Goal: Task Accomplishment & Management: Use online tool/utility

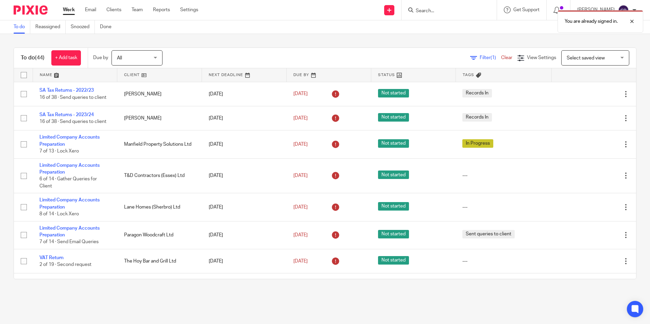
drag, startPoint x: 457, startPoint y: 14, endPoint x: 443, endPoint y: 11, distance: 14.3
click at [457, 14] on div "You are already signed in." at bounding box center [484, 20] width 318 height 26
click at [441, 10] on div "You are already signed in." at bounding box center [484, 20] width 318 height 26
click at [633, 21] on div at bounding box center [626, 21] width 18 height 8
click at [426, 14] on input "Search" at bounding box center [445, 11] width 61 height 6
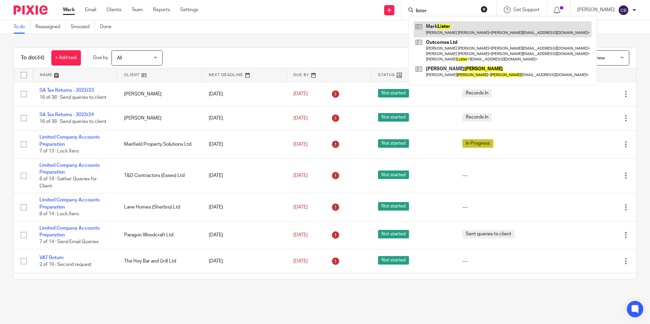
type input "lister"
click at [491, 29] on link at bounding box center [502, 29] width 178 height 16
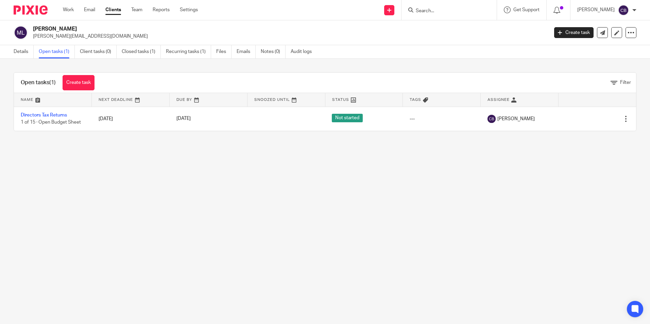
drag, startPoint x: 210, startPoint y: 135, endPoint x: 148, endPoint y: 148, distance: 63.8
click at [206, 137] on div "Open tasks (1) Create task Filter Name Next Deadline Due By Snoozed Until Statu…" at bounding box center [325, 102] width 650 height 86
click at [148, 148] on main "Mark Lister jenni@weareoutcomes.com Create task Update from Companies House Exp…" at bounding box center [325, 162] width 650 height 324
click at [134, 155] on main "Mark Lister jenni@weareoutcomes.com Create task Update from Companies House Exp…" at bounding box center [325, 162] width 650 height 324
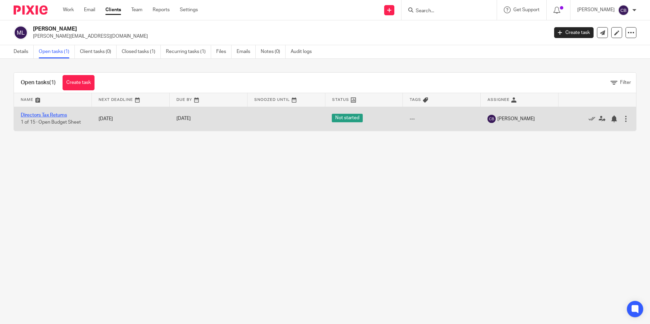
click at [57, 115] on link "Directors Tax Returns" at bounding box center [44, 115] width 46 height 5
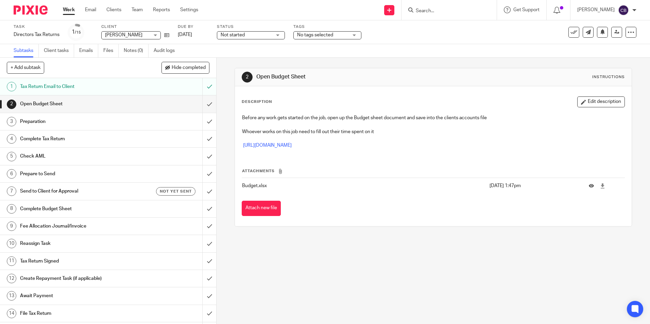
click at [129, 91] on h1 "Tax Return Email to Client" at bounding box center [78, 87] width 117 height 10
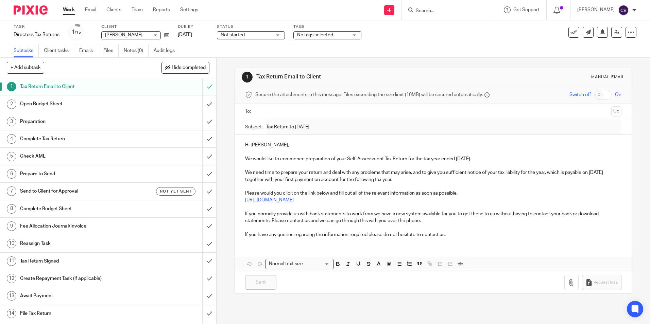
click at [463, 9] on input "Search" at bounding box center [445, 11] width 61 height 6
click at [163, 9] on link "Reports" at bounding box center [161, 9] width 17 height 7
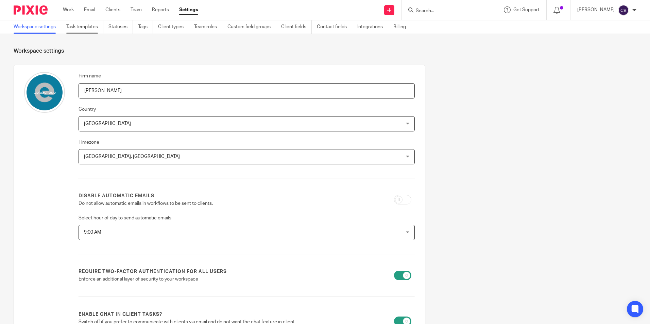
click at [99, 28] on link "Task templates" at bounding box center [84, 26] width 37 height 13
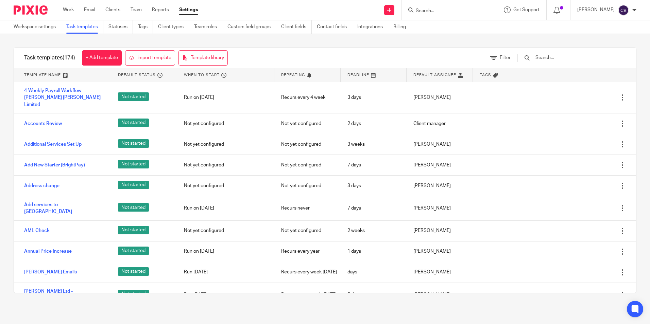
click at [562, 54] on input "text" at bounding box center [573, 57] width 79 height 7
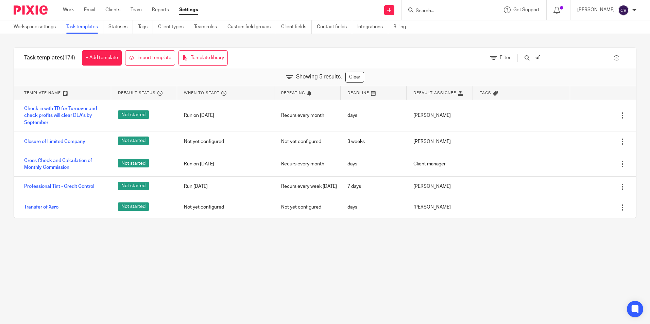
type input "o"
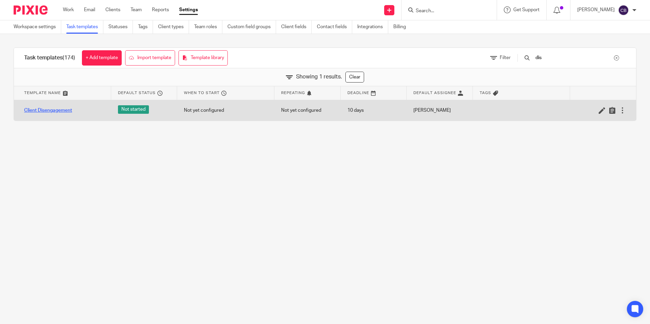
type input "dis"
click at [58, 111] on link "Client Disengagement" at bounding box center [48, 110] width 48 height 7
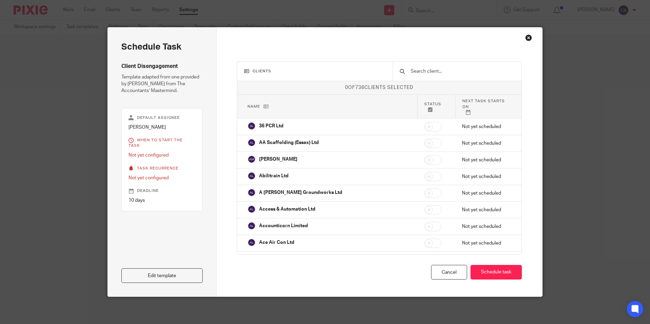
drag, startPoint x: 177, startPoint y: 271, endPoint x: 188, endPoint y: 264, distance: 12.7
click at [177, 271] on link "Edit template" at bounding box center [161, 275] width 81 height 15
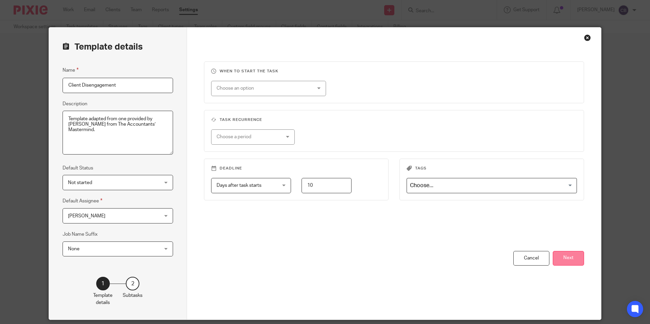
click at [565, 254] on button "Next" at bounding box center [567, 258] width 31 height 15
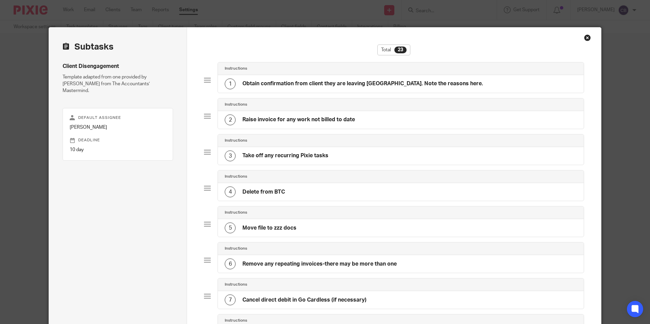
click at [348, 88] on div "1 Obtain confirmation from client they are leaving us. Note the reasons here." at bounding box center [354, 83] width 258 height 11
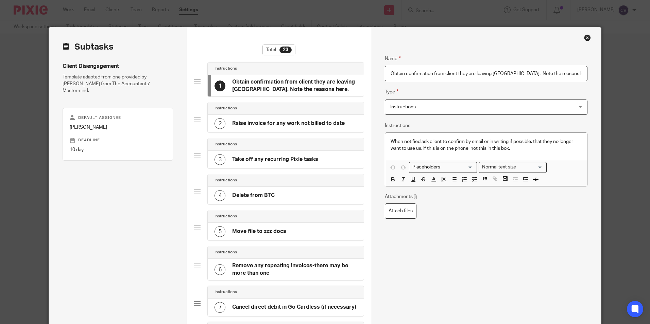
click at [425, 233] on div "Name Obtain confirmation from client they are leaving [GEOGRAPHIC_DATA]. Note t…" at bounding box center [486, 319] width 202 height 549
click at [337, 130] on div "2 Raise invoice for any work not billed to date" at bounding box center [286, 124] width 156 height 18
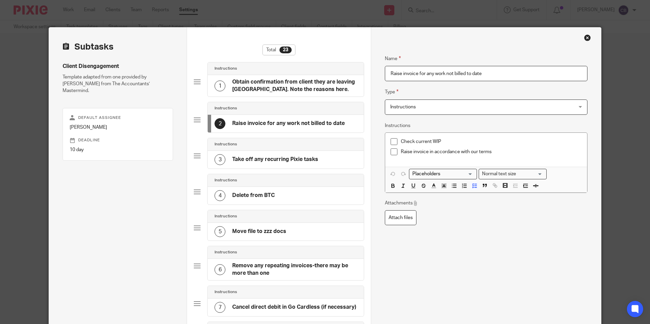
drag, startPoint x: 498, startPoint y: 76, endPoint x: 335, endPoint y: 77, distance: 163.1
click at [440, 155] on p "Raise invoice in accordance with our terms" at bounding box center [491, 151] width 180 height 7
click at [487, 154] on p "Raise invoice in accordance with our terms" at bounding box center [491, 151] width 180 height 7
drag, startPoint x: 499, startPoint y: 153, endPoint x: 387, endPoint y: 134, distance: 113.7
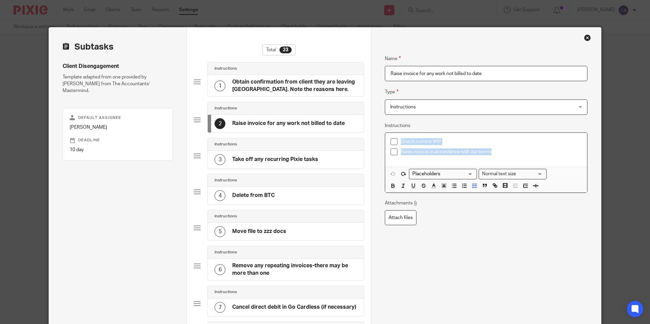
click at [387, 134] on div "Check current WIP Raise invoice in accordance with our terms" at bounding box center [485, 150] width 201 height 34
copy ul "Check current WIP Raise invoice in accordance with our terms"
drag, startPoint x: 273, startPoint y: 161, endPoint x: 293, endPoint y: 166, distance: 20.8
click at [273, 161] on h4 "Take off any recurring Pixie tasks" at bounding box center [275, 159] width 86 height 7
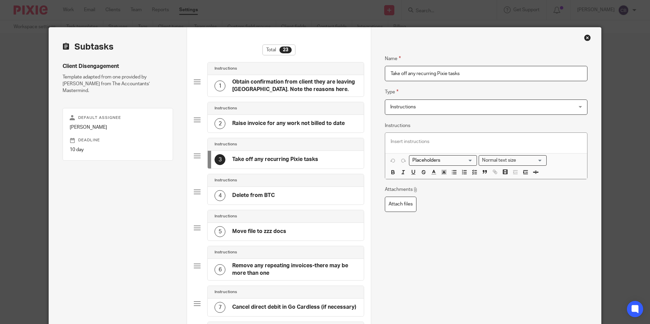
click at [281, 121] on h4 "Raise invoice for any work not billed to date" at bounding box center [288, 123] width 112 height 7
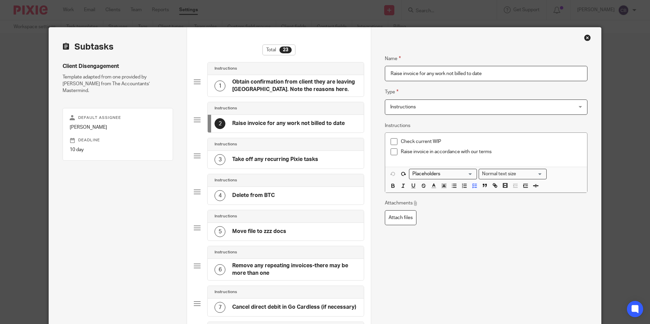
click at [278, 162] on h4 "Take off any recurring Pixie tasks" at bounding box center [275, 159] width 86 height 7
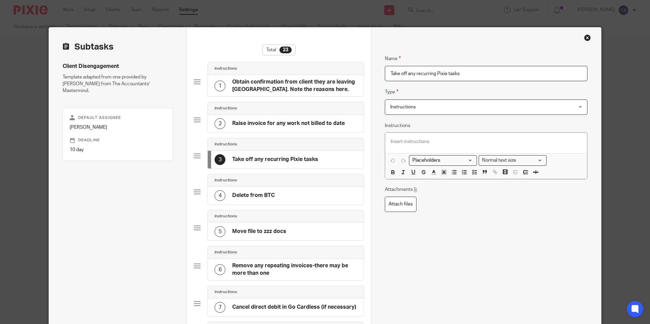
click at [271, 196] on h4 "Delete from BTC" at bounding box center [253, 195] width 42 height 7
click at [253, 233] on h4 "Move file to zzz docs" at bounding box center [259, 231] width 54 height 7
click at [265, 265] on h4 "Remove any repeating invoices-there may be more than one" at bounding box center [294, 269] width 125 height 15
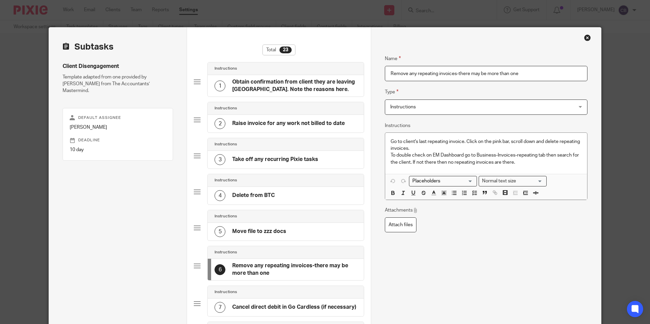
drag, startPoint x: 527, startPoint y: 73, endPoint x: 376, endPoint y: 73, distance: 150.9
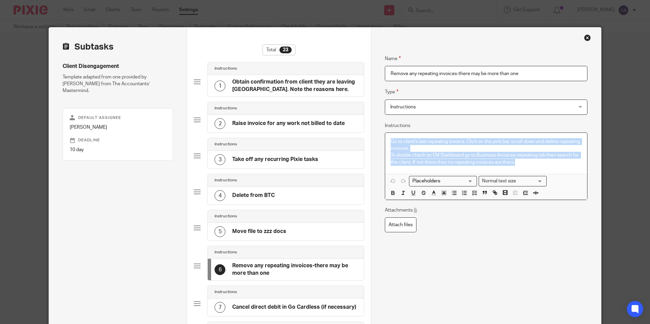
drag, startPoint x: 527, startPoint y: 162, endPoint x: 373, endPoint y: 138, distance: 155.4
copy div "Go to client's last repeating invoice. Click on the pink bar, scroll down and d…"
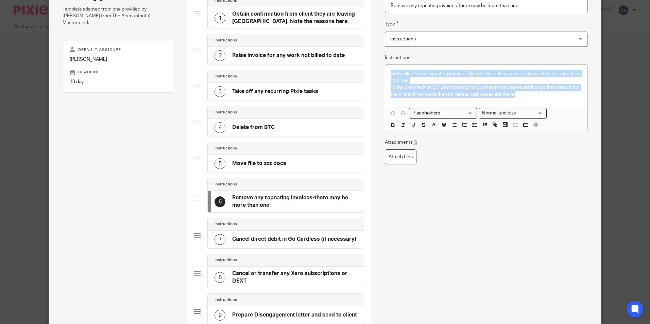
click at [269, 240] on h4 "Cancel direct debit in Go Cardless (if necessary)" at bounding box center [294, 239] width 124 height 7
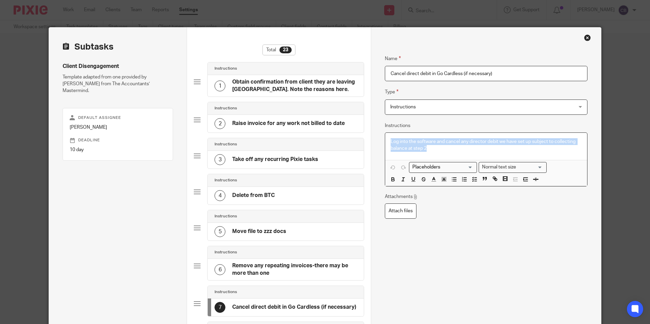
drag, startPoint x: 437, startPoint y: 150, endPoint x: 367, endPoint y: 133, distance: 72.1
copy p "Log into the software and cancel any director debit we have set up subject to c…"
click at [513, 76] on input "Cancel direct debit in Go Cardless (if necessary)" at bounding box center [486, 73] width 202 height 15
drag, startPoint x: 512, startPoint y: 75, endPoint x: 376, endPoint y: 73, distance: 135.6
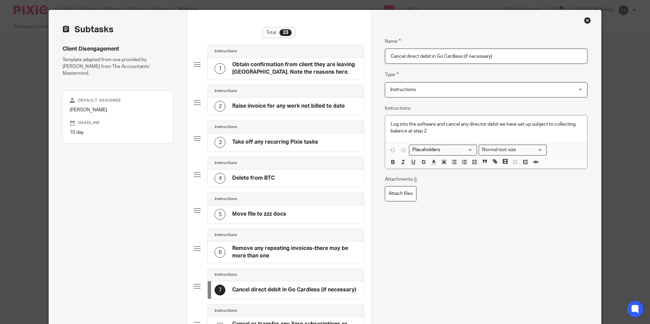
scroll to position [34, 0]
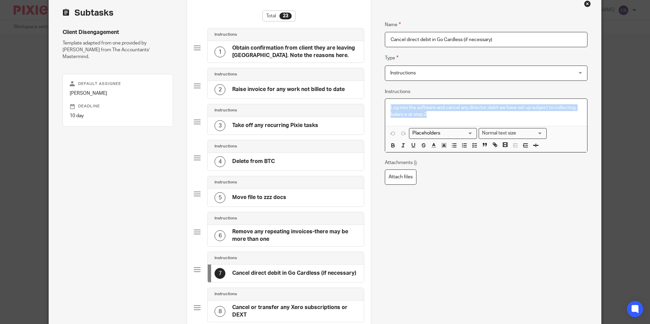
drag, startPoint x: 444, startPoint y: 116, endPoint x: 389, endPoint y: 103, distance: 56.1
click at [389, 103] on div "Log into the software and cancel any director debit we have set up subject to c…" at bounding box center [485, 113] width 201 height 28
copy p "Log into the software and cancel any director debit we have set up subject to c…"
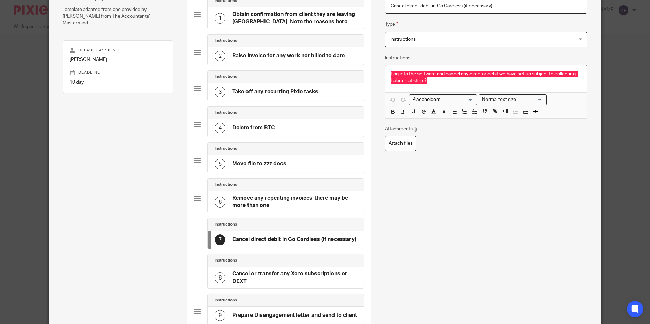
scroll to position [68, 0]
click at [276, 271] on h4 "Cancel or transfer any Xero subscriptions or DEXT" at bounding box center [294, 277] width 125 height 15
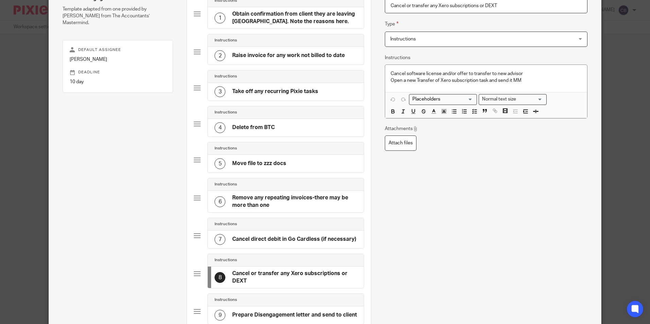
scroll to position [66, 0]
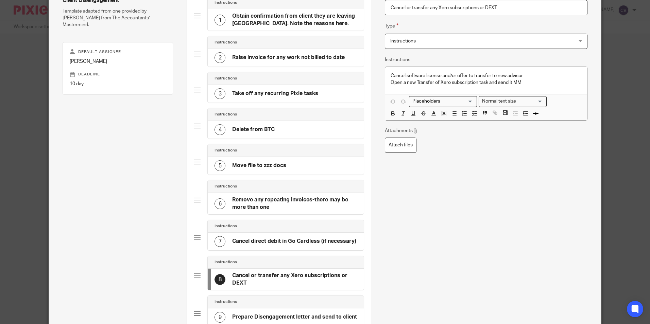
drag, startPoint x: 502, startPoint y: 7, endPoint x: 382, endPoint y: 9, distance: 120.6
drag, startPoint x: 527, startPoint y: 83, endPoint x: 379, endPoint y: 73, distance: 148.5
copy div "Cancel software license and/or offer to transfer to new advisor Open a new Tran…"
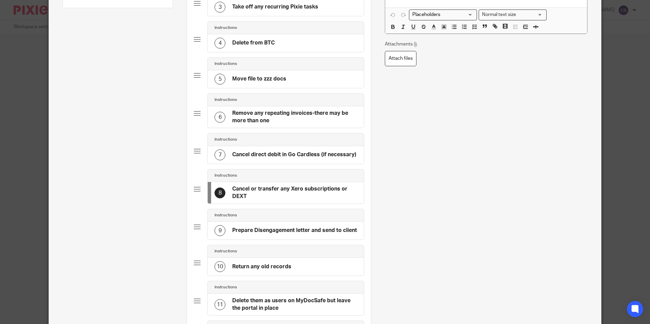
scroll to position [168, 0]
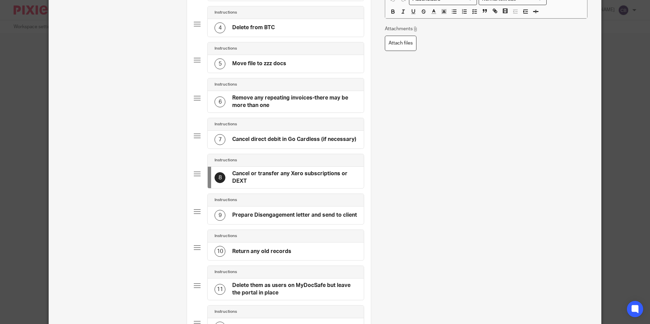
drag, startPoint x: 302, startPoint y: 219, endPoint x: 313, endPoint y: 217, distance: 10.7
click at [302, 219] on h4 "Prepare Disengagement letter and send to client" at bounding box center [294, 215] width 125 height 7
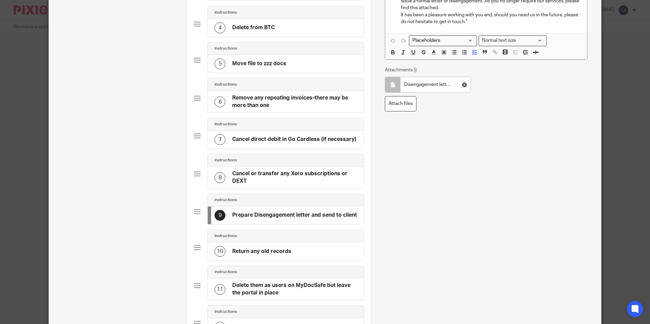
scroll to position [0, 0]
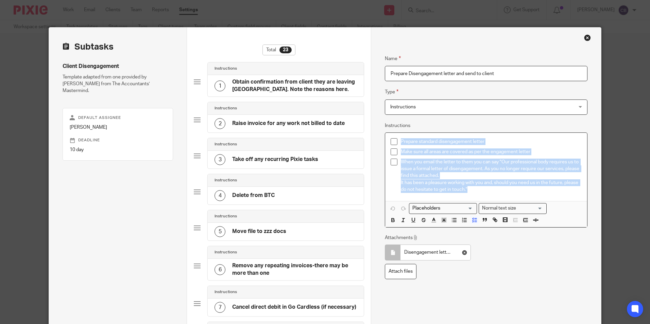
drag, startPoint x: 483, startPoint y: 191, endPoint x: 384, endPoint y: 133, distance: 115.0
click at [385, 133] on div "Prepare standard disengagement letter Make sure all areas are covered as per th…" at bounding box center [485, 167] width 201 height 68
copy ul "Prepare standard disengagement letter Make sure all areas are covered as per th…"
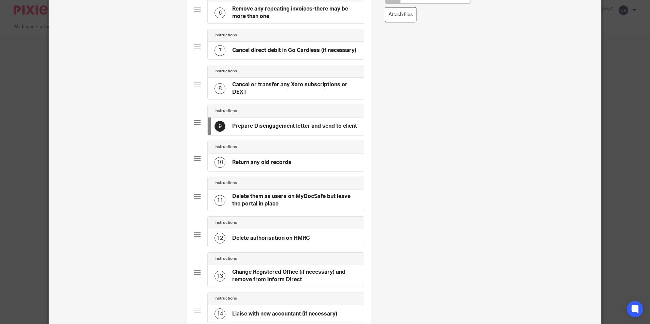
scroll to position [272, 0]
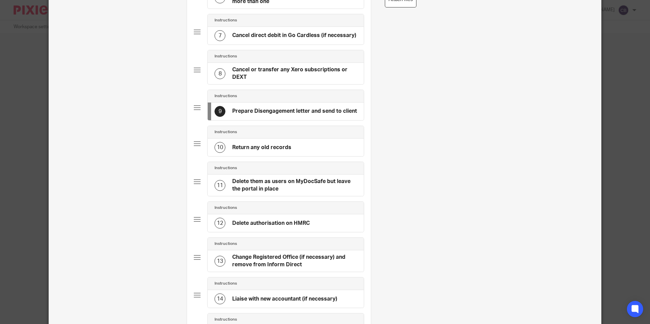
click at [283, 151] on h4 "Return any old records" at bounding box center [261, 147] width 59 height 7
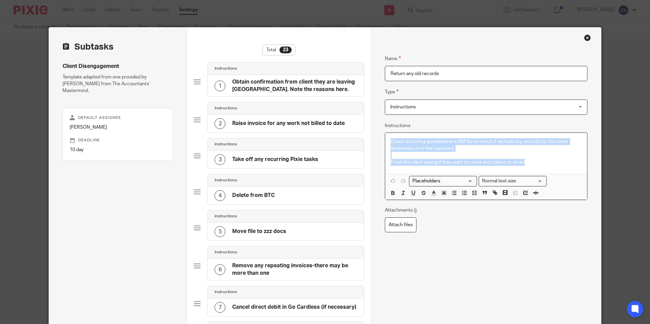
drag, startPoint x: 535, startPoint y: 165, endPoint x: 382, endPoint y: 136, distance: 156.1
click at [385, 136] on div "Check archiving spreadsheet in EM file to check if we hold any records for the …" at bounding box center [486, 167] width 202 height 68
copy div "Check archiving spreadsheet in EM file to check if we hold any records for the …"
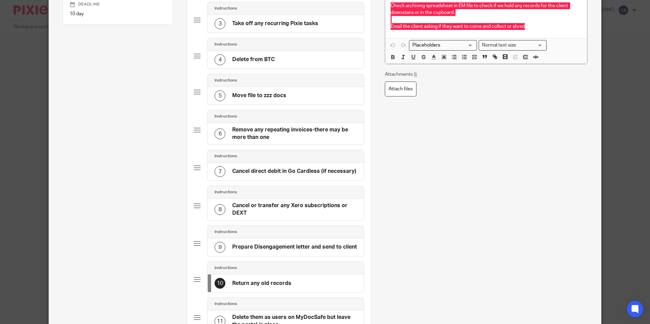
scroll to position [272, 0]
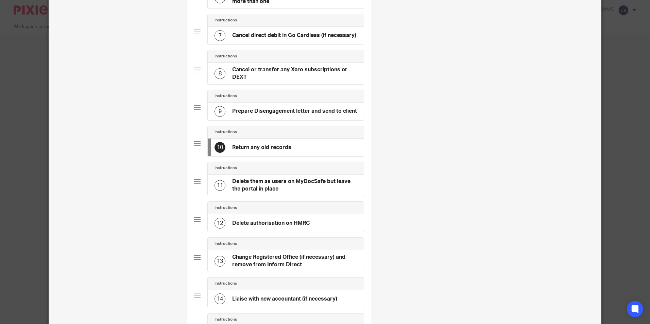
drag, startPoint x: 244, startPoint y: 188, endPoint x: 281, endPoint y: 188, distance: 37.0
click at [244, 188] on h4 "Delete them as users on MyDocSafe but leave the portal in place" at bounding box center [294, 185] width 125 height 15
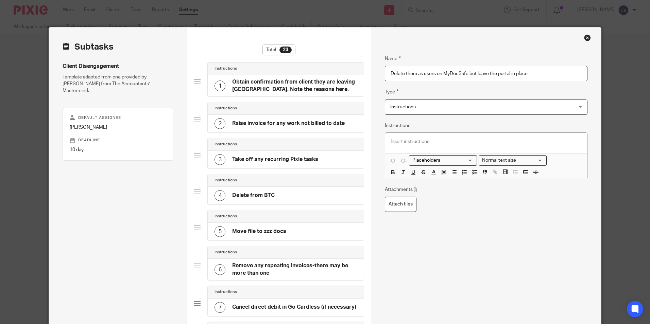
drag, startPoint x: 544, startPoint y: 71, endPoint x: 357, endPoint y: 81, distance: 186.8
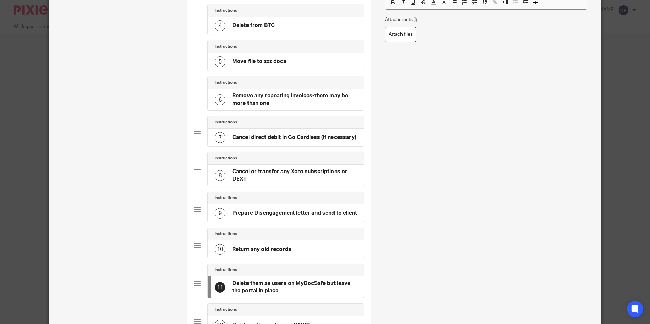
scroll to position [340, 0]
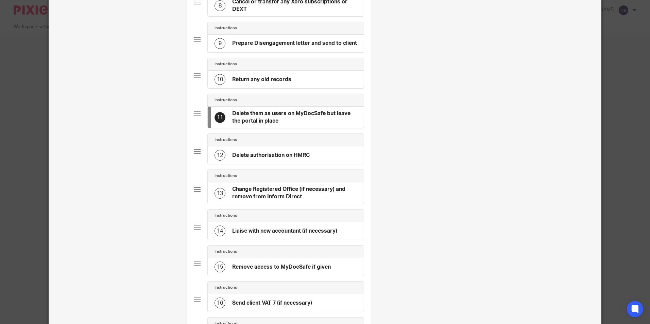
drag, startPoint x: 270, startPoint y: 158, endPoint x: 294, endPoint y: 157, distance: 23.1
click at [270, 158] on h4 "Delete authorisation on HMRC" at bounding box center [270, 155] width 77 height 7
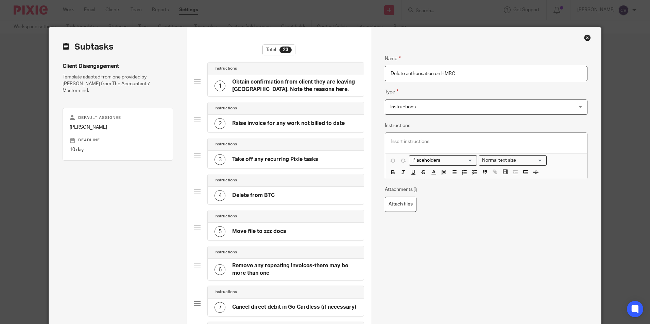
drag, startPoint x: 421, startPoint y: 73, endPoint x: 336, endPoint y: 74, distance: 85.3
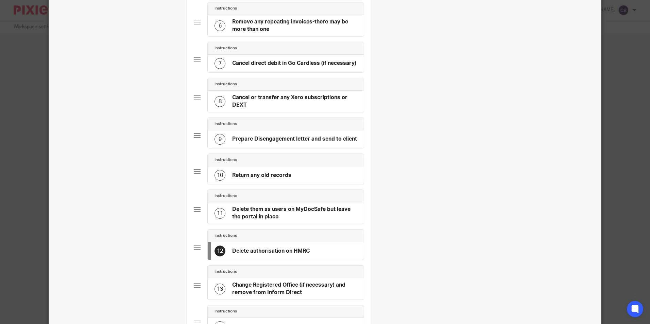
scroll to position [306, 0]
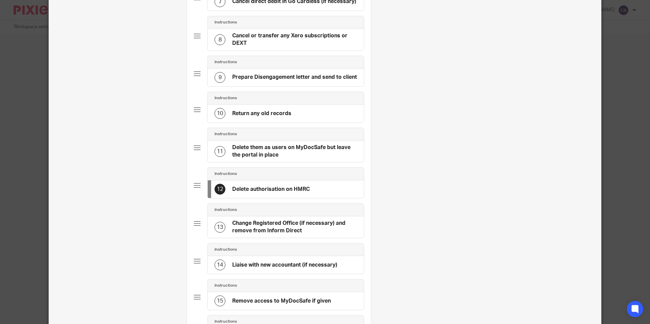
click at [241, 224] on h4 "Change Registered Office (if necessary) and remove from Inform Direct" at bounding box center [294, 227] width 125 height 15
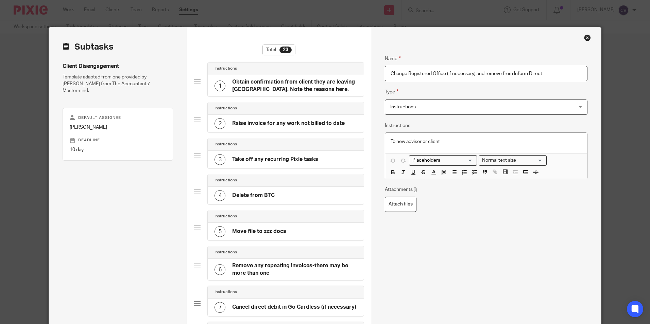
drag, startPoint x: 556, startPoint y: 74, endPoint x: 369, endPoint y: 74, distance: 186.9
drag, startPoint x: 462, startPoint y: 139, endPoint x: 365, endPoint y: 139, distance: 97.2
copy p "To new advisor or client"
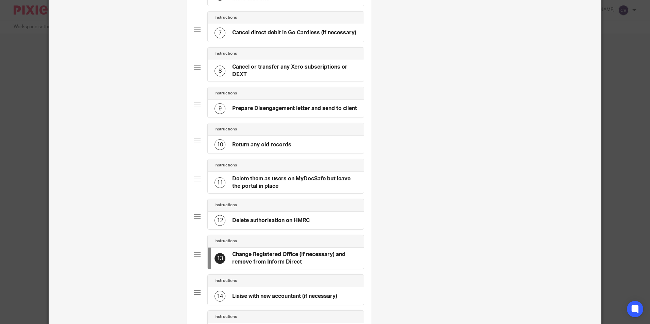
scroll to position [340, 0]
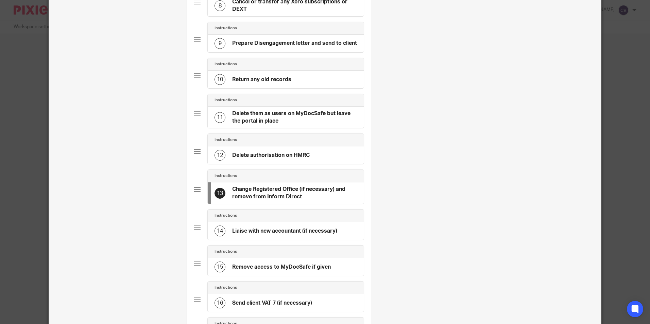
click at [227, 226] on div "14 Liaise with new accountant (if necessary)" at bounding box center [286, 231] width 156 height 18
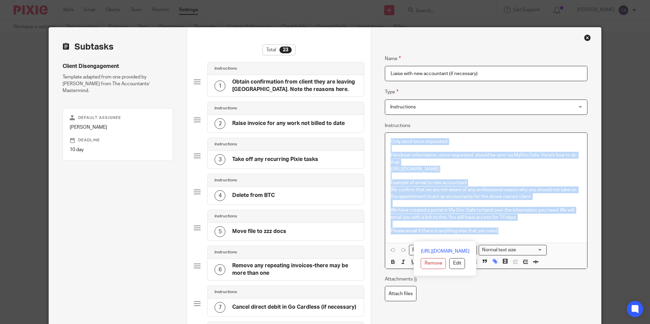
drag, startPoint x: 509, startPoint y: 240, endPoint x: 377, endPoint y: 140, distance: 165.2
copy div "Only send once requested. Handover information, once requested, should be sent …"
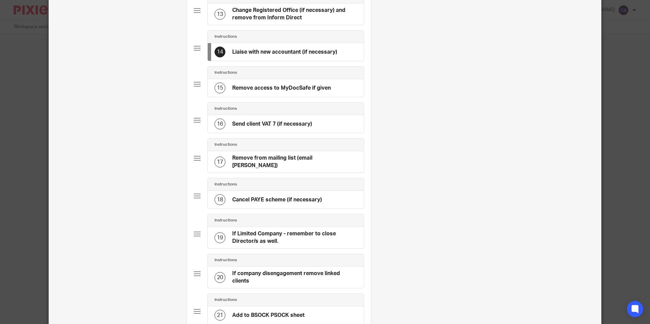
scroll to position [417, 0]
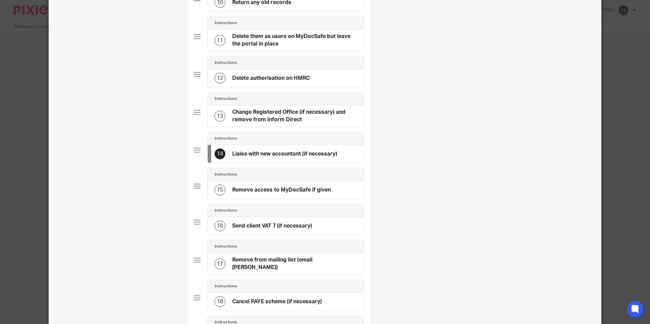
drag, startPoint x: 249, startPoint y: 191, endPoint x: 336, endPoint y: 184, distance: 86.6
click at [249, 191] on h4 "Remove access to MyDocSafe if given" at bounding box center [281, 190] width 99 height 7
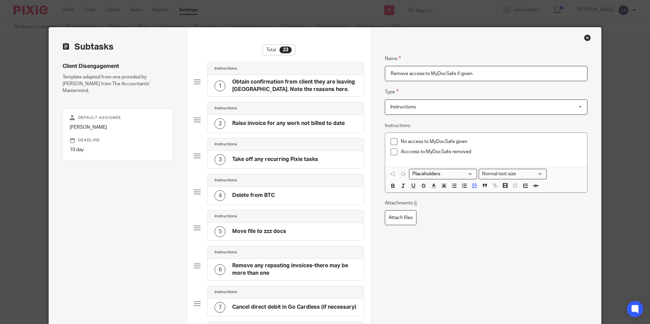
drag, startPoint x: 482, startPoint y: 74, endPoint x: 350, endPoint y: 75, distance: 131.8
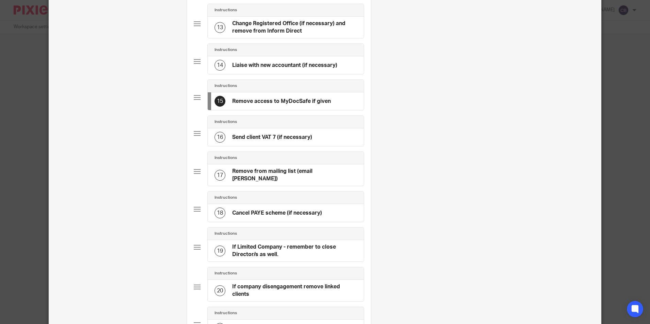
scroll to position [510, 0]
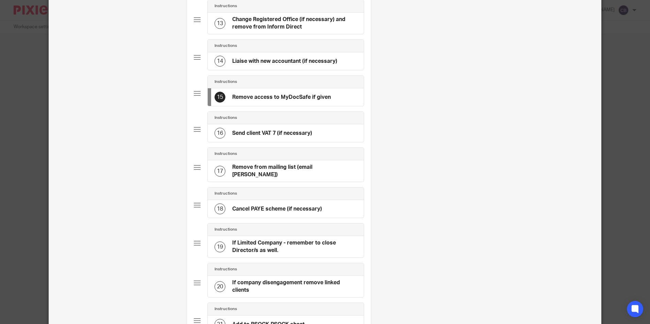
click at [270, 214] on div "18 Cancel PAYE scheme (if necessary)" at bounding box center [267, 209] width 107 height 11
click at [270, 103] on div "15 Remove access to MyDocSafe if given" at bounding box center [272, 97] width 116 height 11
drag, startPoint x: 290, startPoint y: 106, endPoint x: 294, endPoint y: 104, distance: 4.7
click at [290, 103] on div "15 Remove access to MyDocSafe if given" at bounding box center [272, 97] width 116 height 11
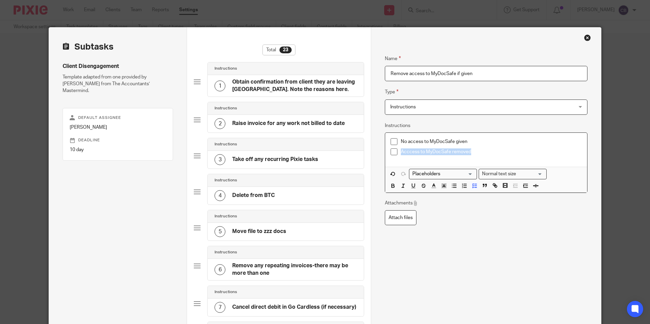
click at [488, 153] on p "Acccess to MyDocSafe removed" at bounding box center [491, 151] width 180 height 7
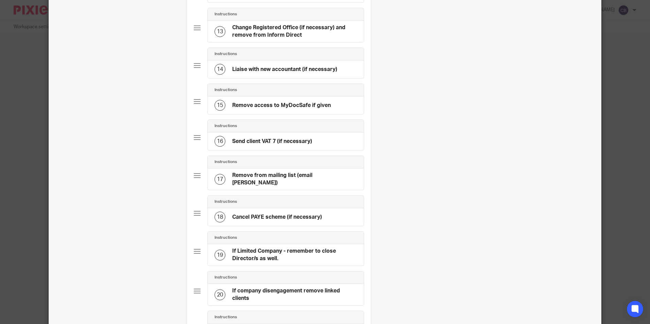
scroll to position [417, 0]
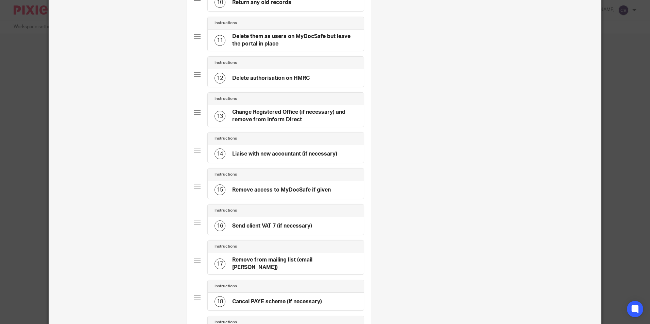
click at [259, 226] on h4 "Send client VAT 7 (if necessary)" at bounding box center [272, 226] width 80 height 7
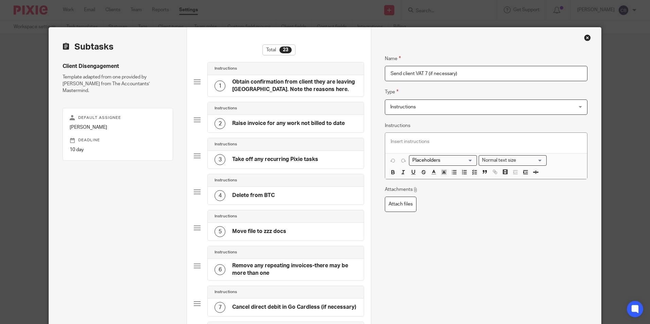
drag, startPoint x: 471, startPoint y: 73, endPoint x: 353, endPoint y: 74, distance: 118.2
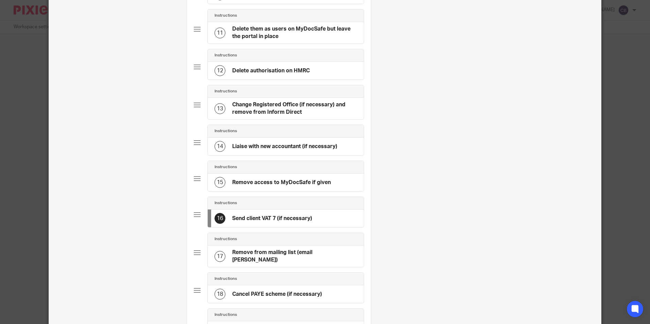
scroll to position [476, 0]
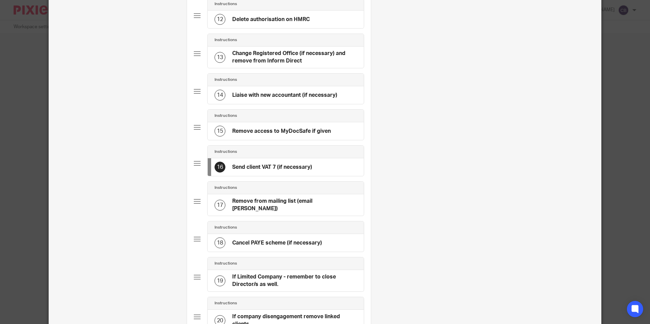
drag, startPoint x: 253, startPoint y: 205, endPoint x: 288, endPoint y: 197, distance: 35.5
click at [253, 205] on h4 "Remove from mailing list (email [PERSON_NAME])" at bounding box center [294, 205] width 125 height 15
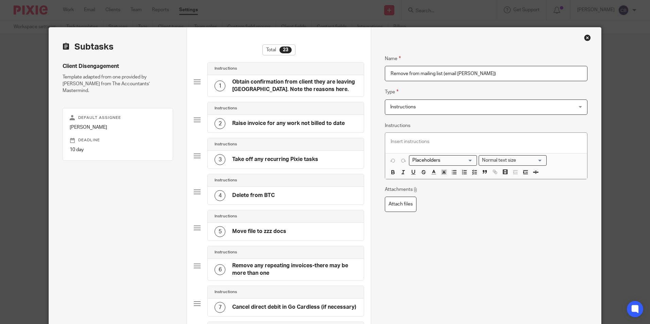
drag, startPoint x: 493, startPoint y: 73, endPoint x: 359, endPoint y: 73, distance: 133.9
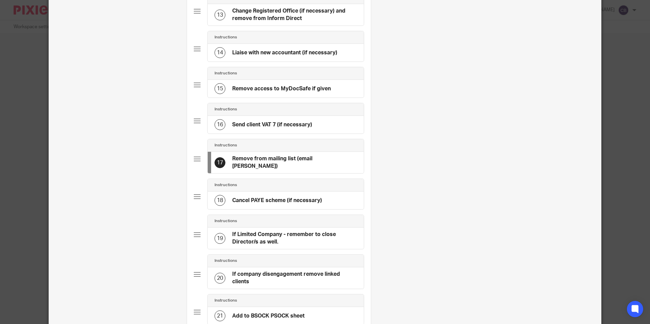
scroll to position [578, 0]
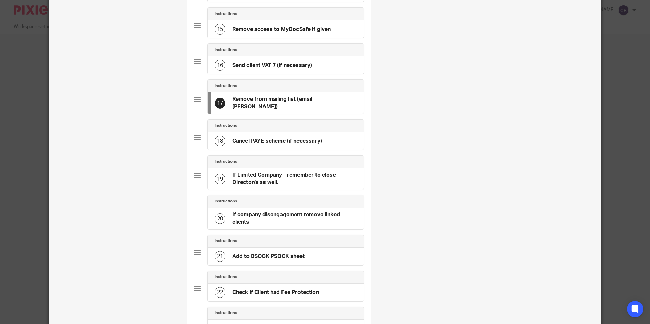
drag, startPoint x: 274, startPoint y: 143, endPoint x: 342, endPoint y: 131, distance: 69.7
click at [274, 143] on h4 "Cancel PAYE scheme (if necessary)" at bounding box center [277, 141] width 90 height 7
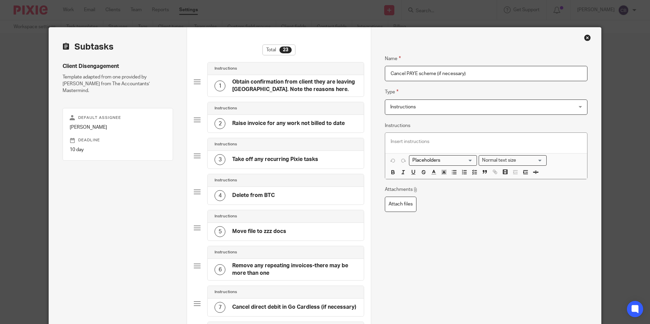
drag, startPoint x: 486, startPoint y: 72, endPoint x: 300, endPoint y: 76, distance: 185.9
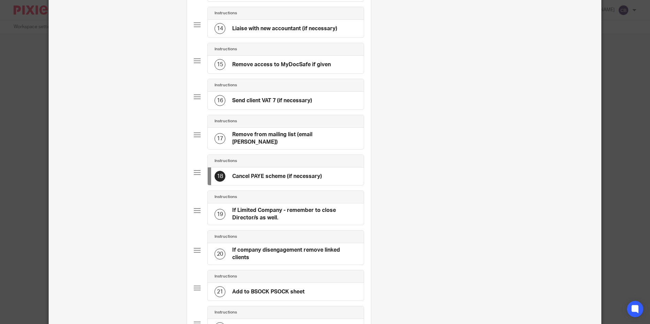
scroll to position [578, 0]
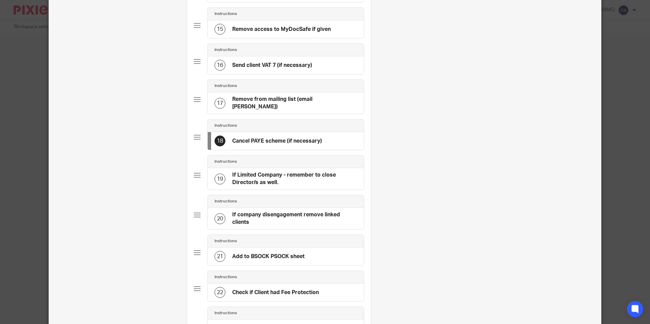
click at [274, 178] on h4 "If Limited Company - remember to close Director/s as well." at bounding box center [294, 179] width 125 height 15
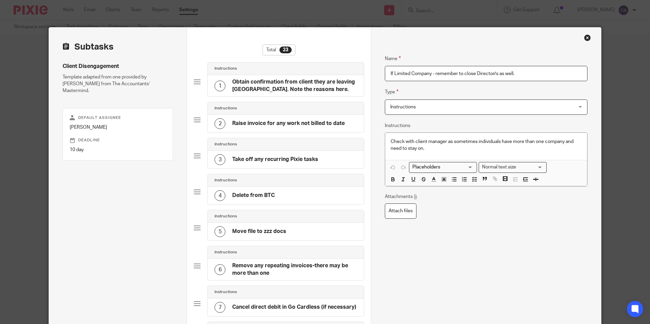
drag, startPoint x: 531, startPoint y: 73, endPoint x: 345, endPoint y: 73, distance: 185.5
drag, startPoint x: 437, startPoint y: 151, endPoint x: 384, endPoint y: 140, distance: 54.8
click at [385, 140] on div "Check with client manager as sometimes individuals have more than one company a…" at bounding box center [485, 147] width 201 height 28
copy p "Check with client manager as sometimes individuals have more than one company a…"
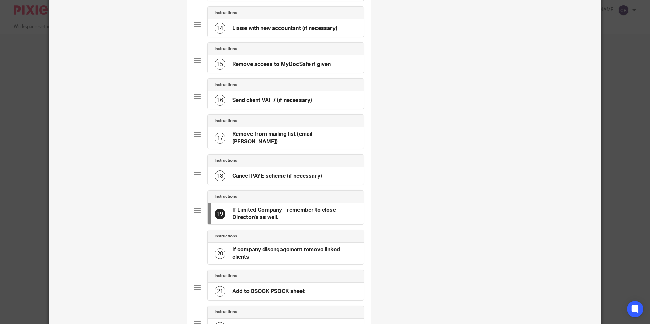
scroll to position [612, 0]
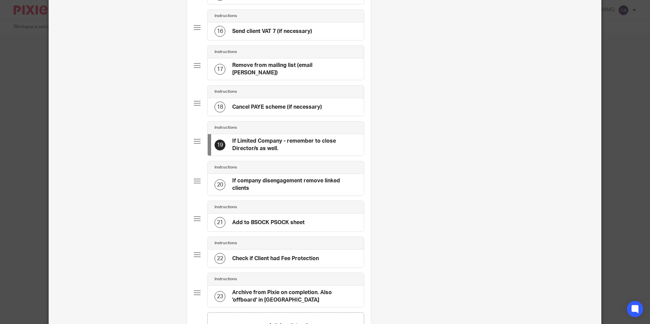
drag, startPoint x: 277, startPoint y: 186, endPoint x: 454, endPoint y: 184, distance: 177.0
click at [277, 186] on h4 "If company disengagement remove linked clients" at bounding box center [294, 184] width 125 height 15
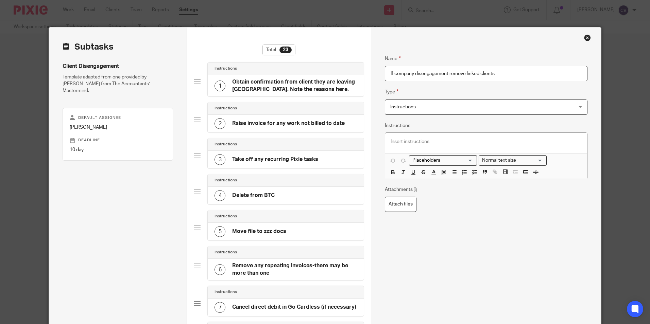
drag, startPoint x: 500, startPoint y: 70, endPoint x: 354, endPoint y: 71, distance: 145.8
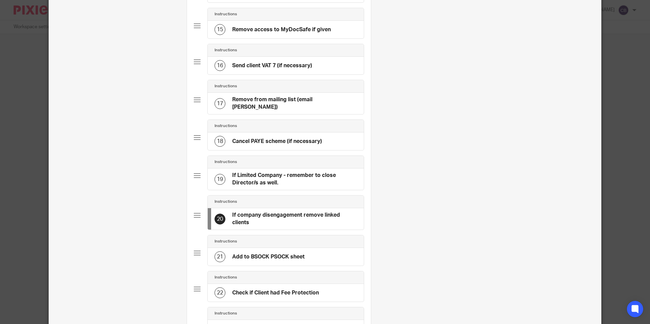
scroll to position [680, 0]
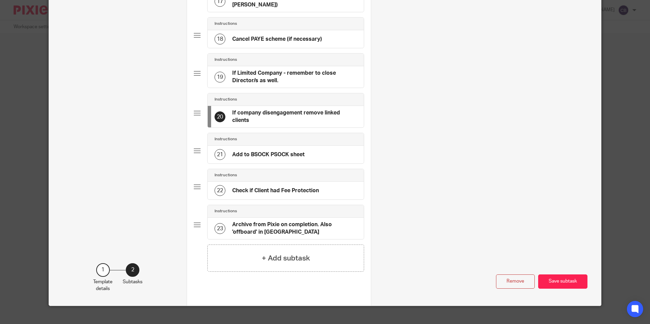
click at [311, 153] on div "21 Add to BSOCK PSOCK sheet" at bounding box center [286, 155] width 156 height 18
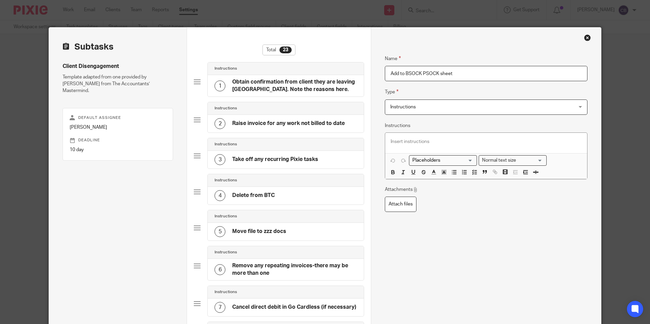
drag, startPoint x: 490, startPoint y: 71, endPoint x: 364, endPoint y: 71, distance: 126.7
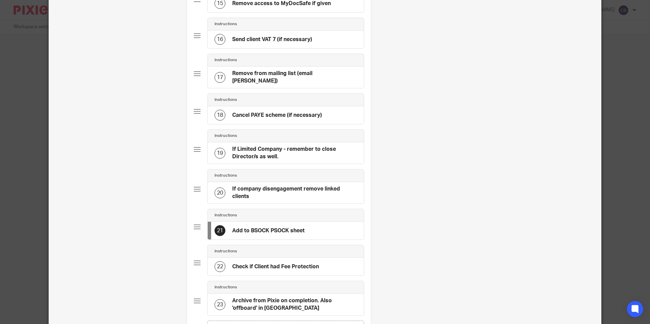
scroll to position [646, 0]
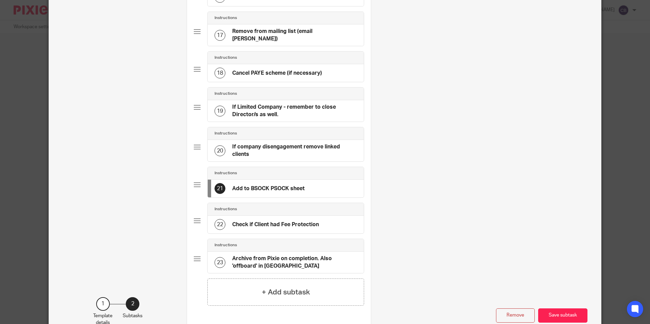
click at [278, 221] on h4 "Check if Client had Fee Protection" at bounding box center [275, 224] width 87 height 7
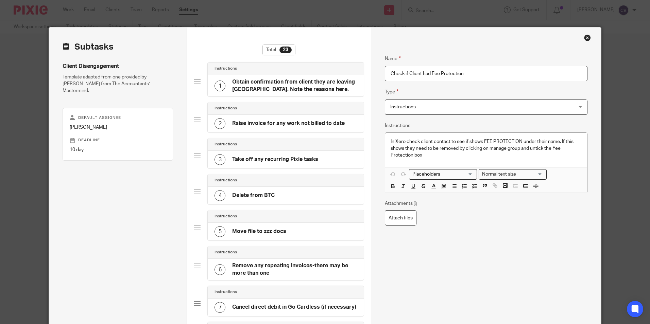
drag, startPoint x: 479, startPoint y: 75, endPoint x: 336, endPoint y: 73, distance: 143.1
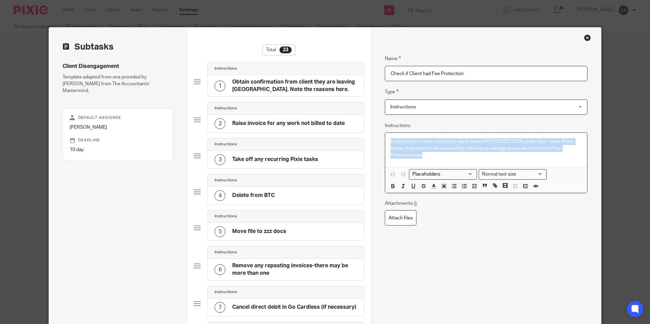
drag, startPoint x: 432, startPoint y: 154, endPoint x: 382, endPoint y: 141, distance: 51.8
click at [385, 141] on div "In Xero check client contact to see if shows FEE PROTECTION under their name. I…" at bounding box center [486, 163] width 202 height 61
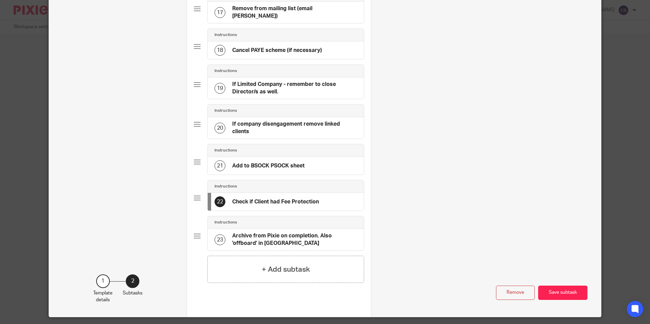
scroll to position [689, 0]
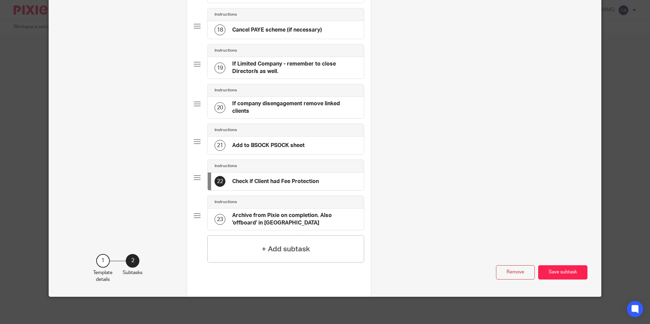
drag, startPoint x: 271, startPoint y: 222, endPoint x: 337, endPoint y: 206, distance: 67.9
click at [271, 222] on h4 "Archive from Pixie on completion. Also 'offboard' in [GEOGRAPHIC_DATA]" at bounding box center [294, 219] width 125 height 15
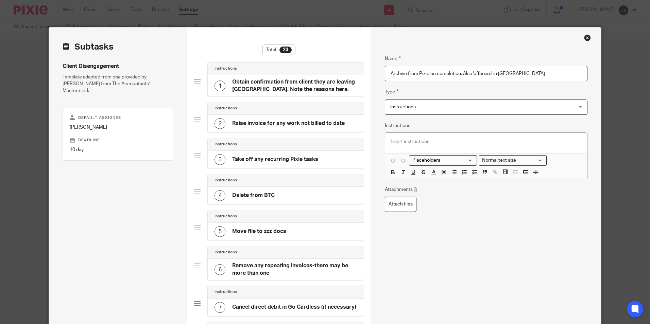
drag, startPoint x: 531, startPoint y: 72, endPoint x: 350, endPoint y: 69, distance: 181.8
click at [585, 40] on div "Close this dialog window" at bounding box center [587, 37] width 7 height 7
